Goal: Task Accomplishment & Management: Manage account settings

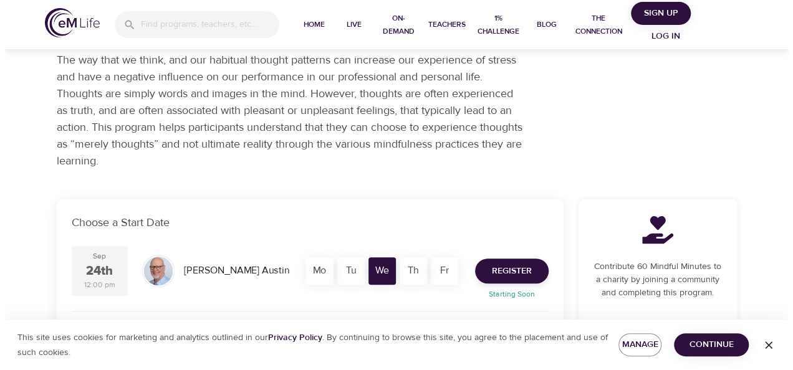
scroll to position [249, 0]
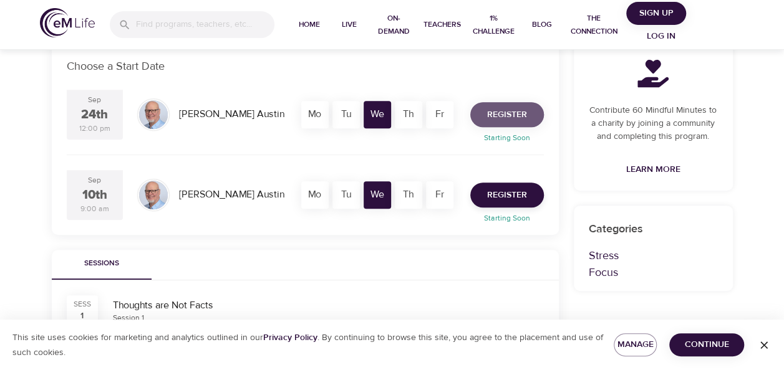
click at [507, 114] on span "Register" at bounding box center [507, 115] width 40 height 16
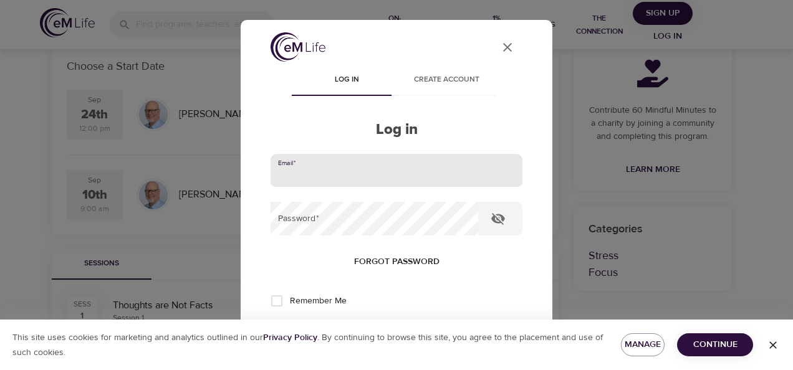
click at [340, 165] on input "email" at bounding box center [397, 171] width 252 height 34
type input "[EMAIL_ADDRESS][DOMAIN_NAME]"
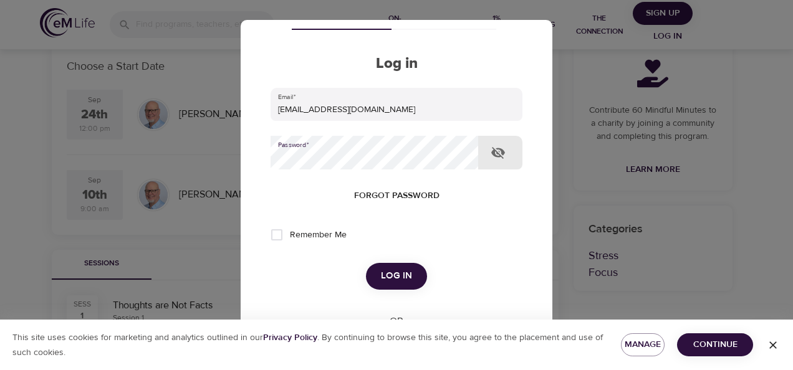
scroll to position [125, 0]
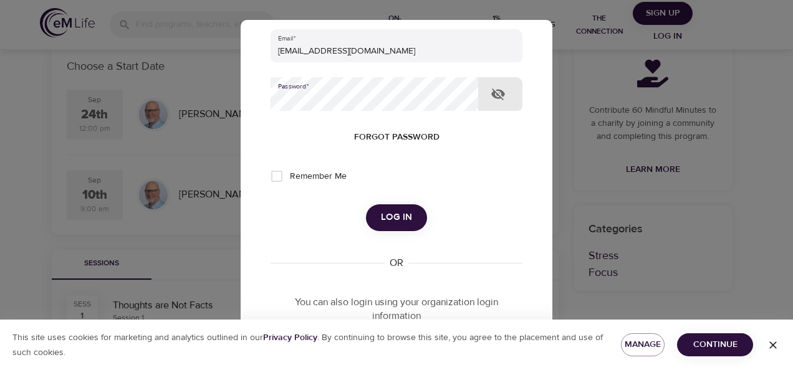
click at [397, 216] on span "Log in" at bounding box center [396, 217] width 31 height 16
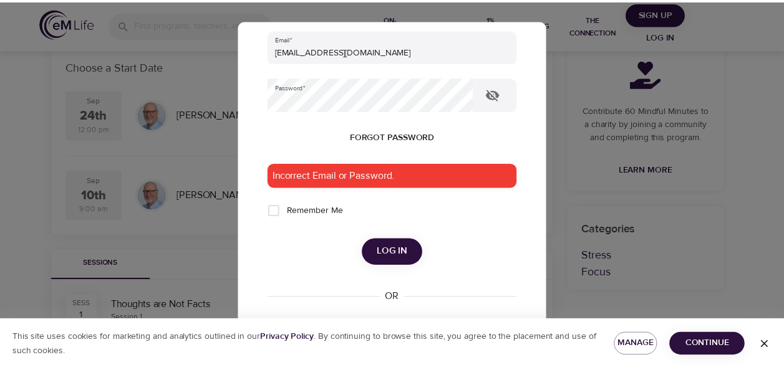
scroll to position [187, 0]
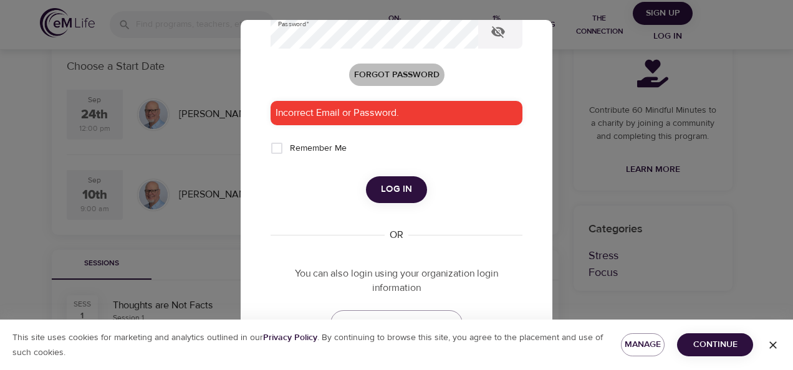
click at [375, 72] on span "Forgot password" at bounding box center [396, 75] width 85 height 16
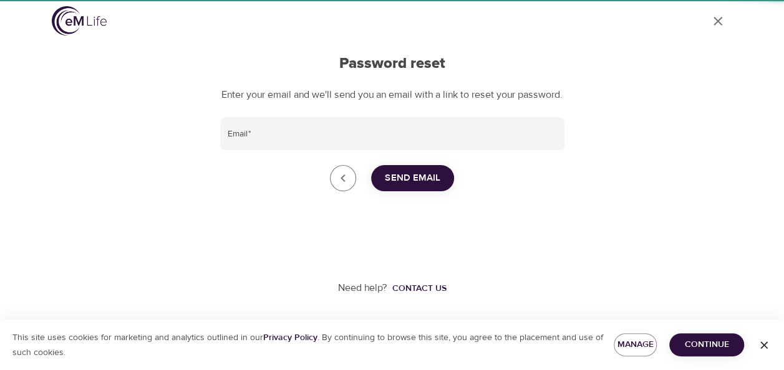
scroll to position [23, 0]
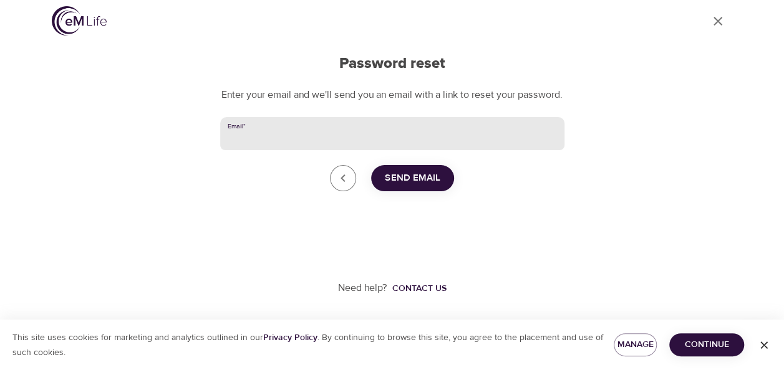
click at [289, 131] on input "Email   *" at bounding box center [392, 134] width 344 height 34
type input "[EMAIL_ADDRESS][DOMAIN_NAME]"
click at [423, 179] on span "Send Email" at bounding box center [412, 178] width 55 height 16
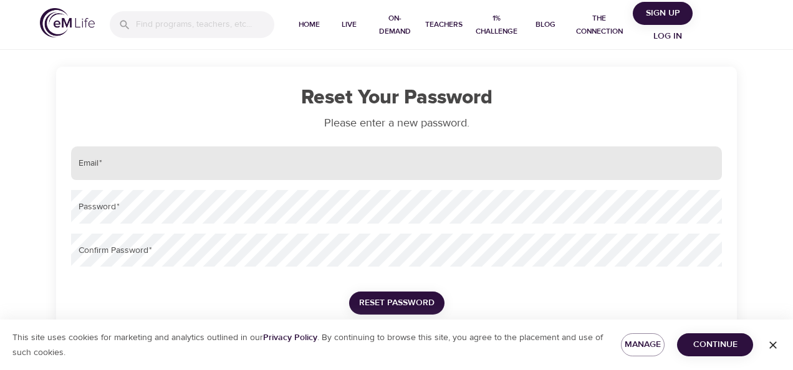
click at [138, 162] on input "email" at bounding box center [396, 164] width 651 height 34
type input "[EMAIL_ADDRESS][DOMAIN_NAME]"
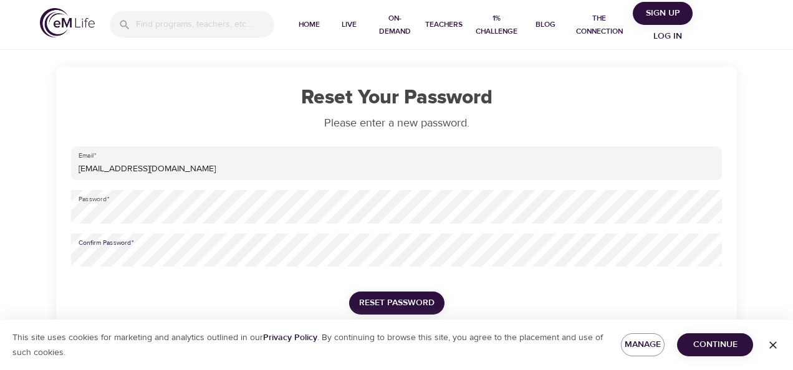
click at [410, 300] on span "Reset Password" at bounding box center [396, 304] width 75 height 16
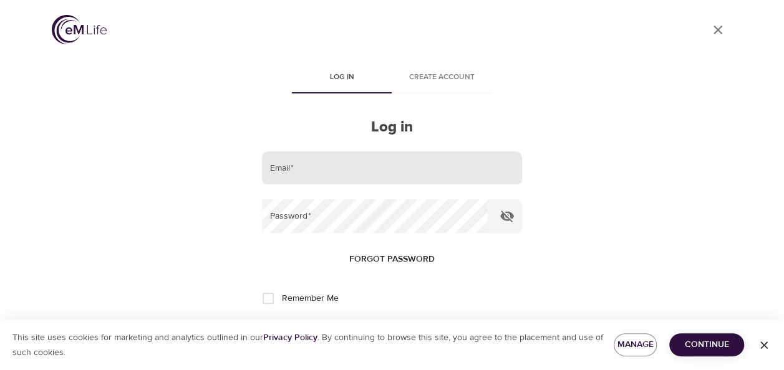
click at [319, 162] on input "email" at bounding box center [391, 168] width 259 height 34
type input "[EMAIL_ADDRESS][DOMAIN_NAME]"
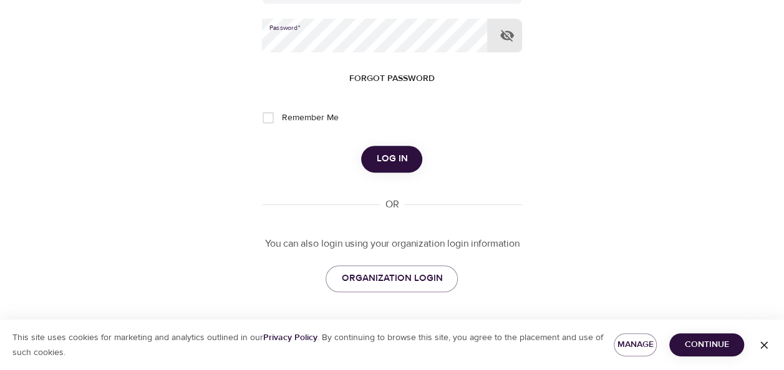
scroll to position [181, 0]
click at [269, 117] on input "Remember Me" at bounding box center [268, 118] width 26 height 26
checkbox input "true"
click at [405, 158] on span "Log in" at bounding box center [391, 159] width 31 height 16
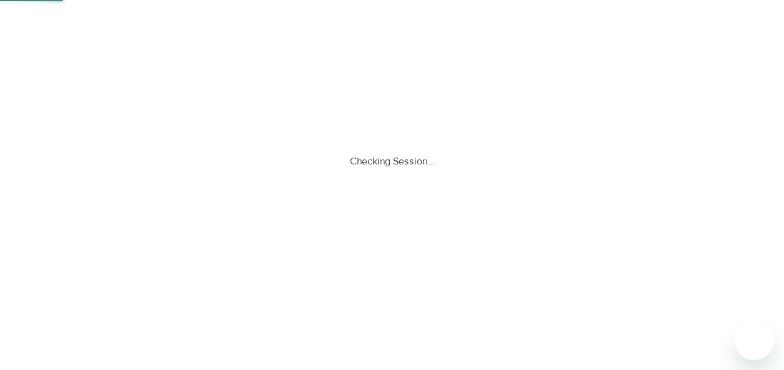
scroll to position [0, 0]
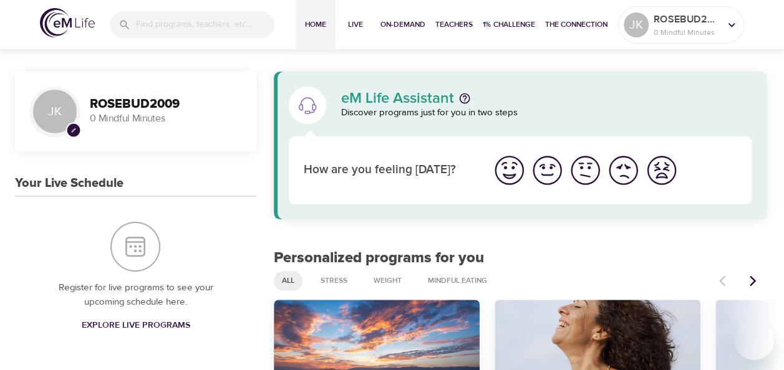
click at [502, 171] on img "I'm feeling great" at bounding box center [509, 170] width 34 height 34
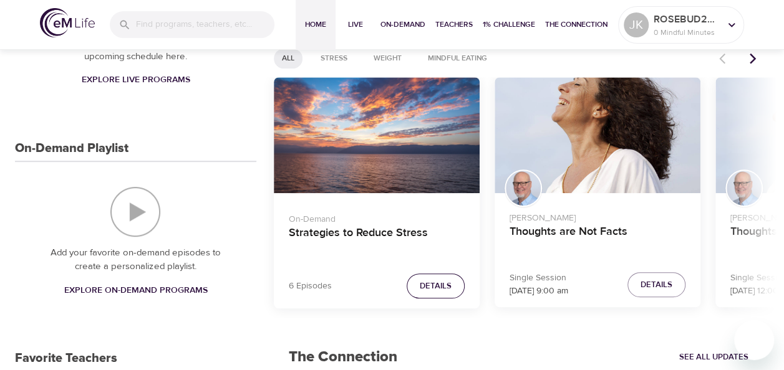
scroll to position [312, 0]
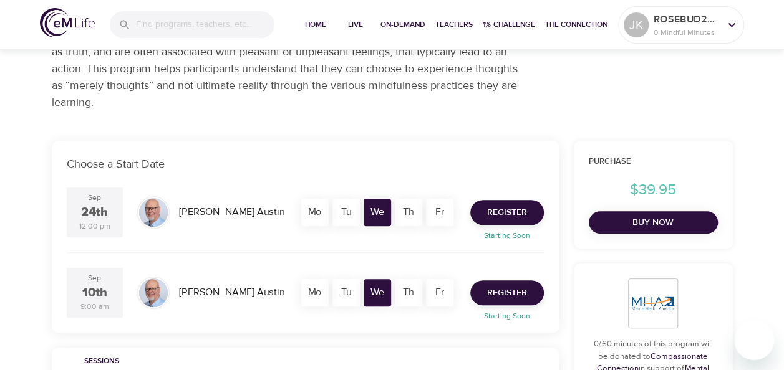
scroll to position [125, 0]
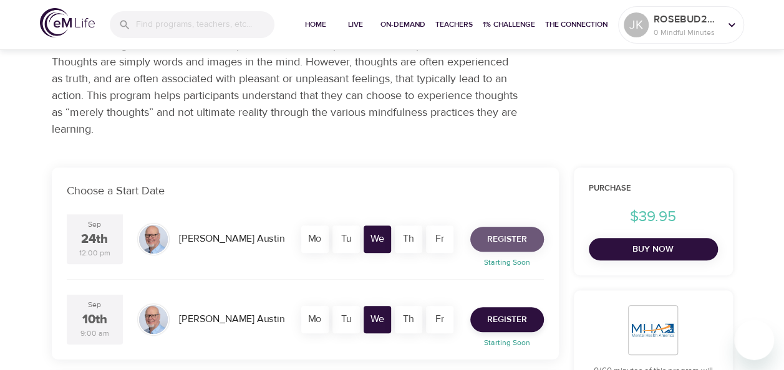
click at [514, 234] on span "Register" at bounding box center [507, 240] width 40 height 16
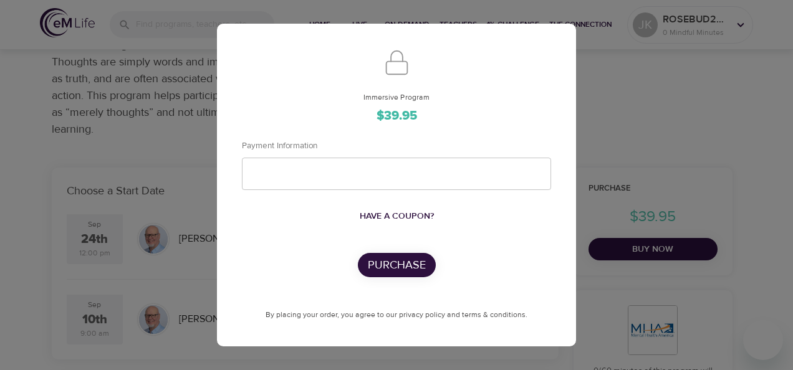
click at [683, 135] on div "Immersive Program $39.95 Payment Information Have a coupon? Purchase By placing…" at bounding box center [396, 185] width 793 height 370
